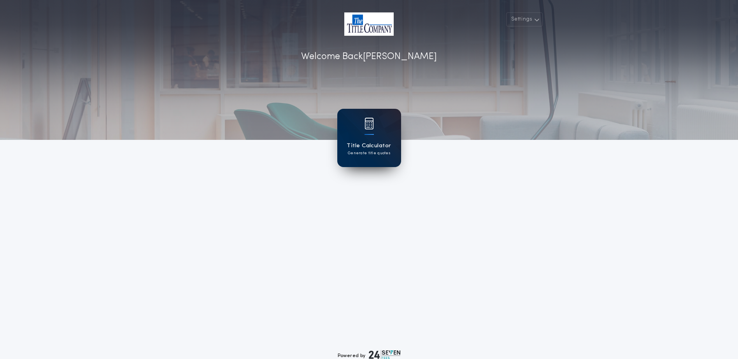
click at [359, 145] on h1 "Title Calculator" at bounding box center [369, 146] width 44 height 9
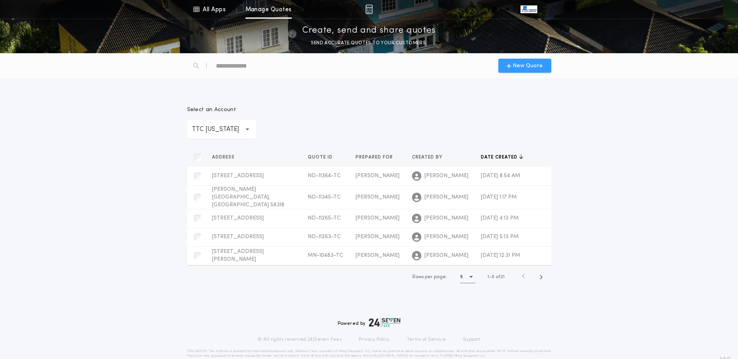
click at [523, 67] on span "New Quote" at bounding box center [528, 66] width 30 height 8
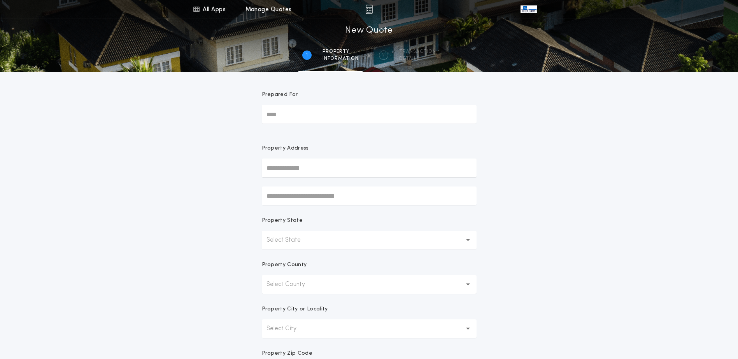
click at [294, 116] on input "Prepared For" at bounding box center [369, 114] width 215 height 19
type input "**********"
click at [364, 183] on button "[STREET_ADDRESS][PERSON_NAME]" at bounding box center [369, 184] width 215 height 12
type input "**********"
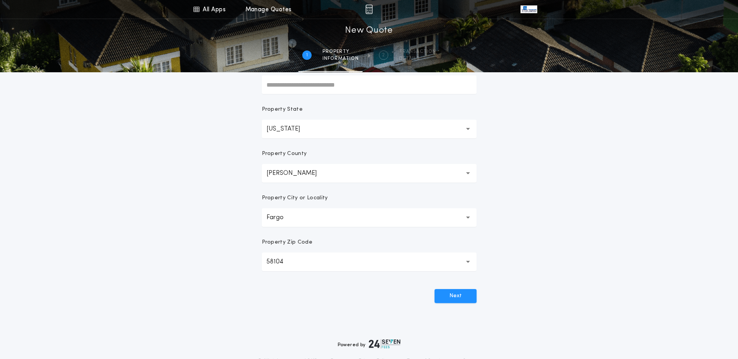
scroll to position [117, 0]
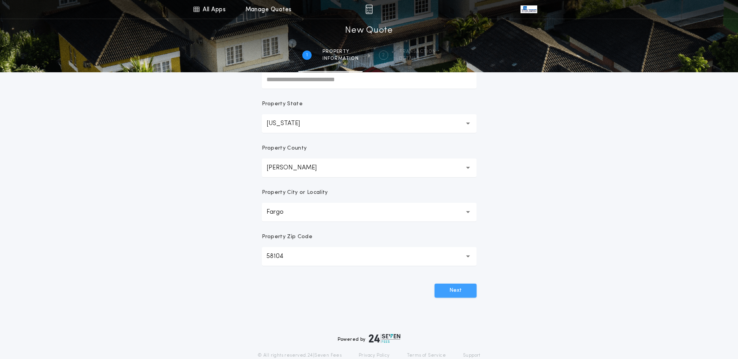
click at [457, 291] on button "Next" at bounding box center [455, 291] width 42 height 14
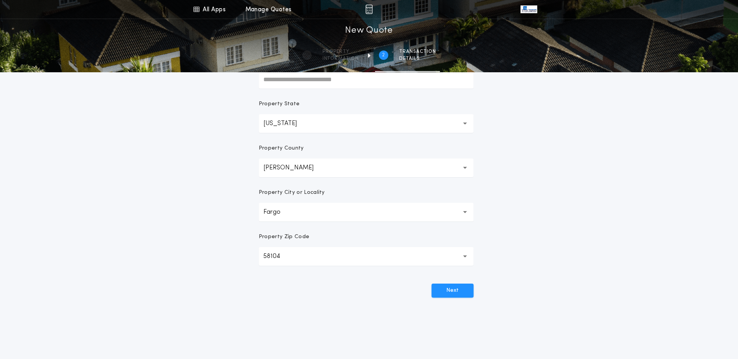
scroll to position [0, 0]
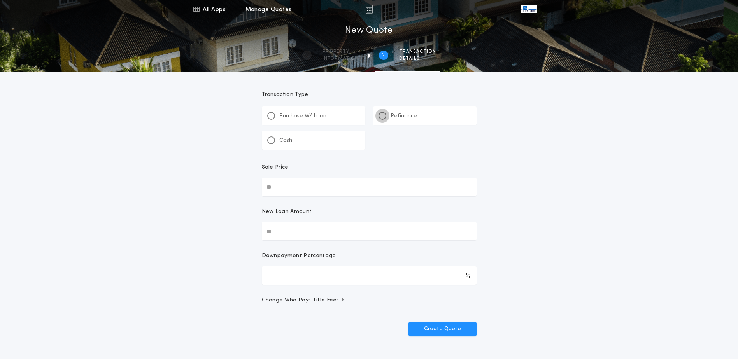
click at [385, 114] on div at bounding box center [382, 116] width 8 height 8
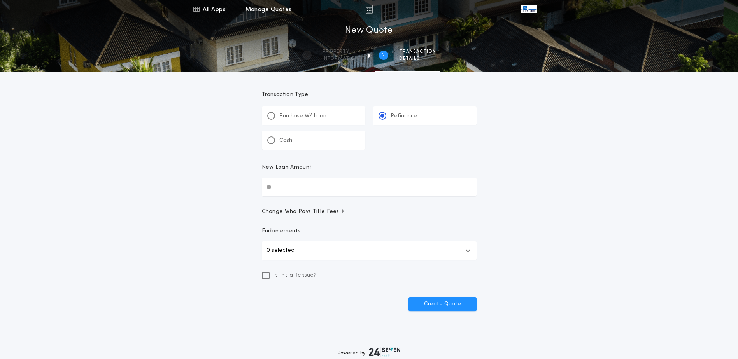
click at [287, 191] on input "New Loan Amount" at bounding box center [369, 187] width 215 height 19
type input "********"
click at [265, 277] on icon at bounding box center [265, 276] width 5 height 6
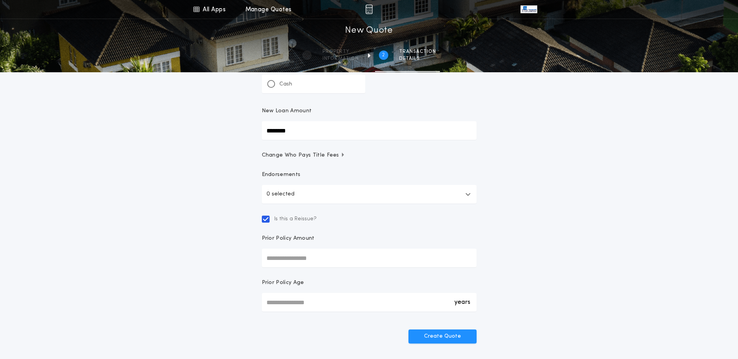
scroll to position [78, 0]
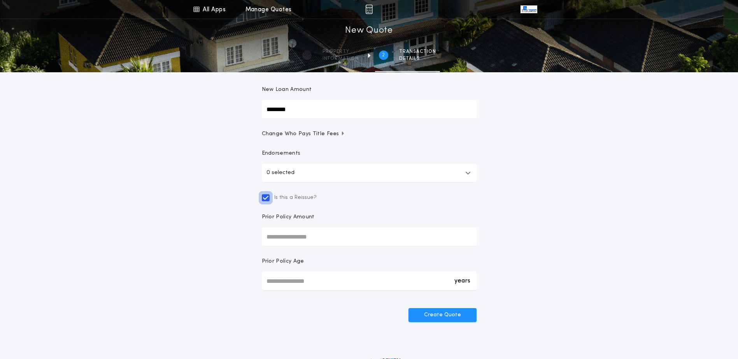
click at [266, 197] on icon at bounding box center [265, 198] width 5 height 6
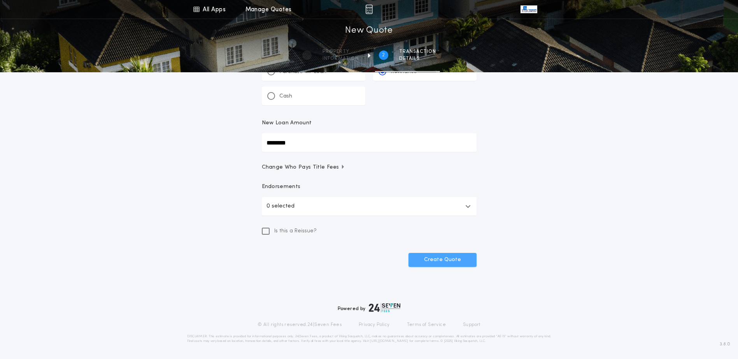
click at [433, 261] on button "Create Quote" at bounding box center [442, 260] width 68 height 14
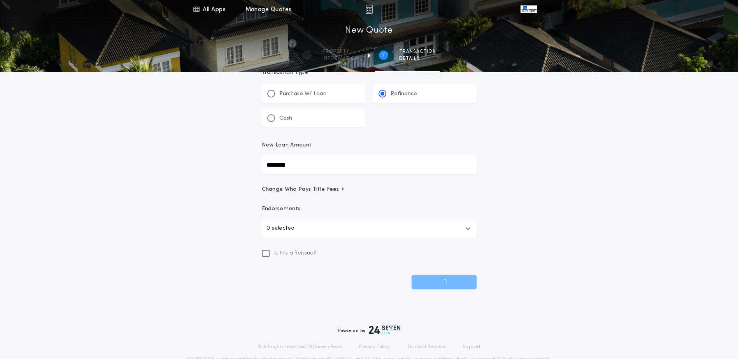
scroll to position [0, 0]
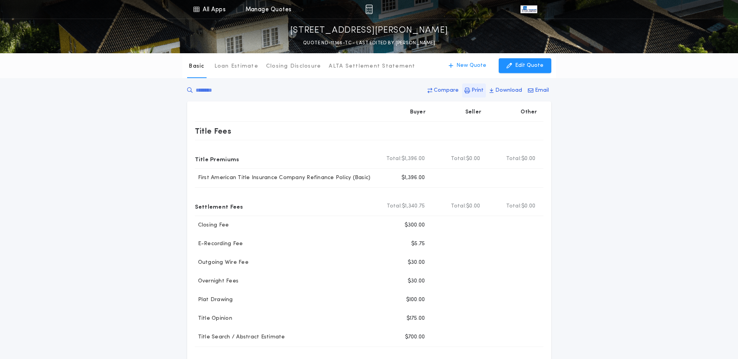
click at [476, 91] on p "Print" at bounding box center [477, 91] width 12 height 8
